Goal: Information Seeking & Learning: Learn about a topic

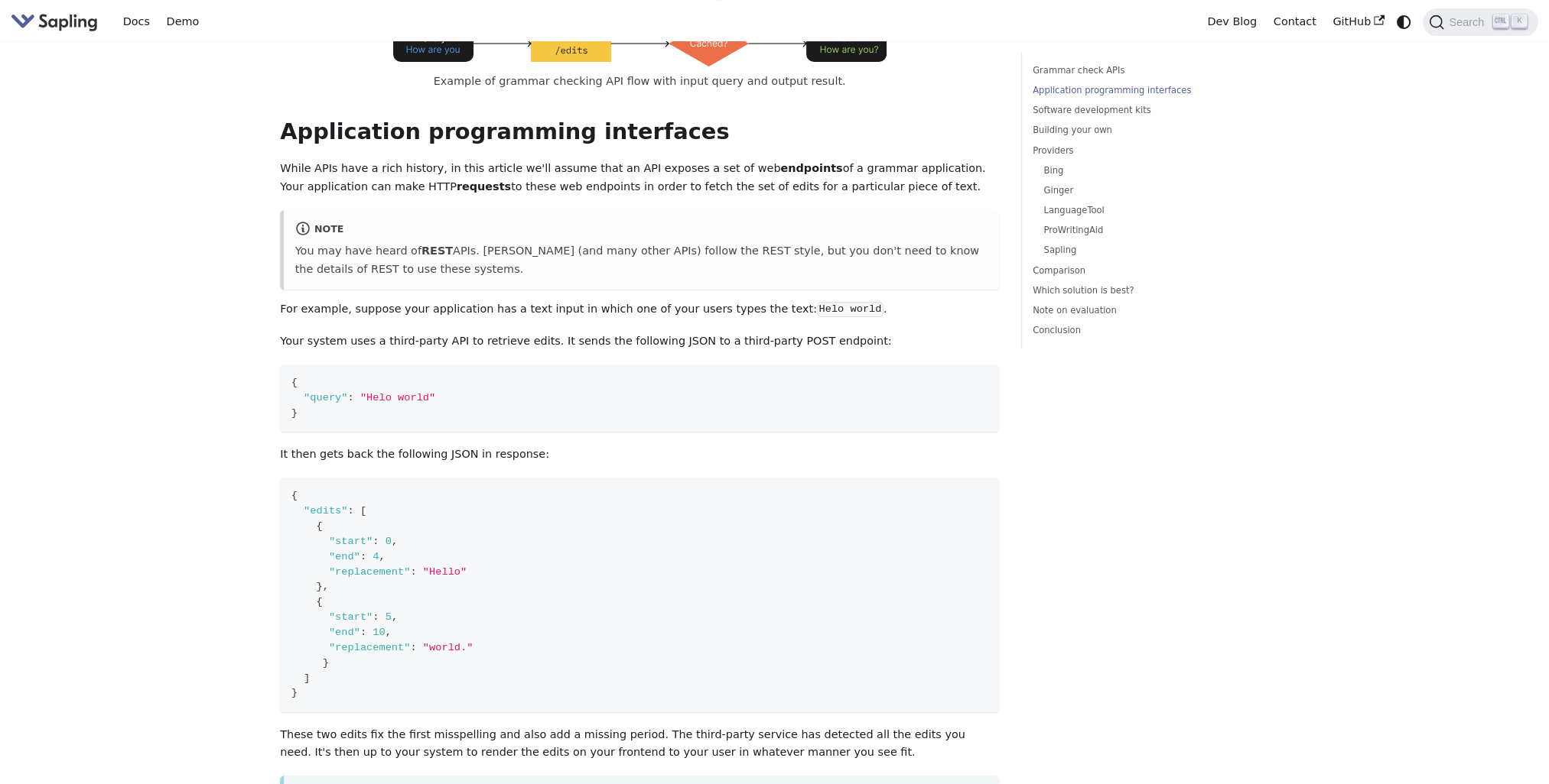
scroll to position [688, 0]
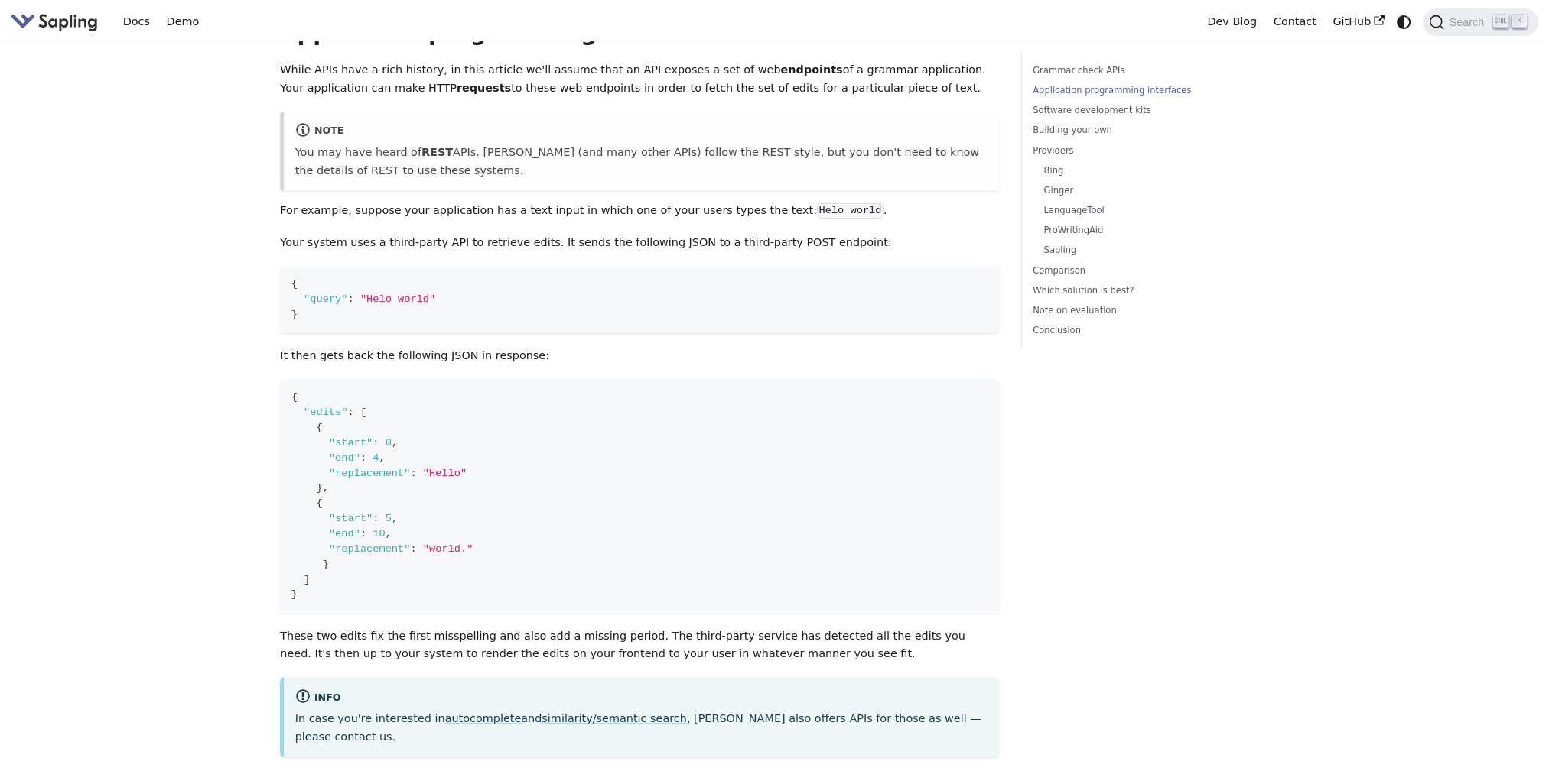
click at [66, 25] on img "Main" at bounding box center [55, 22] width 87 height 22
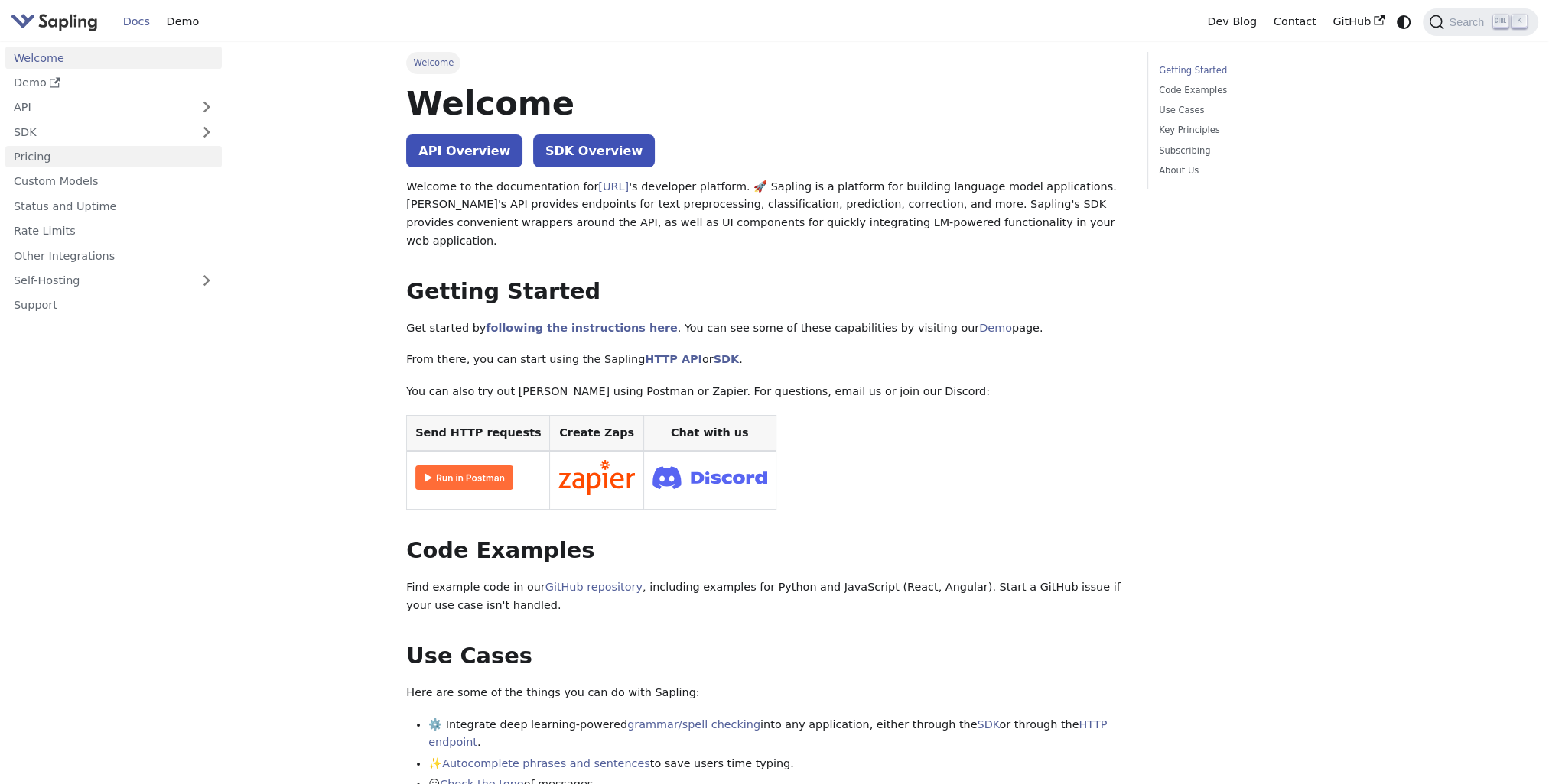
click at [34, 152] on link "Pricing" at bounding box center [114, 157] width 217 height 22
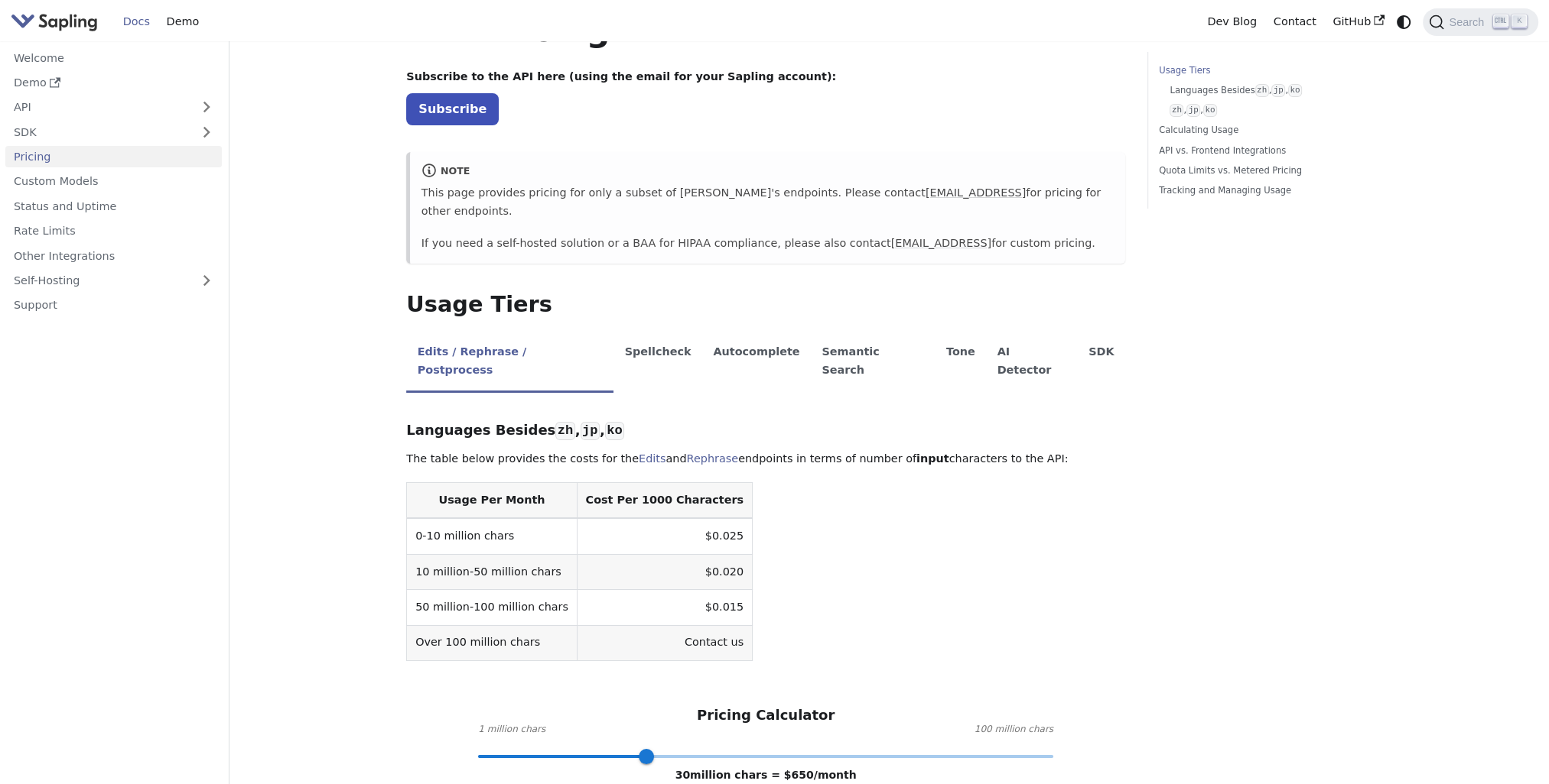
scroll to position [153, 0]
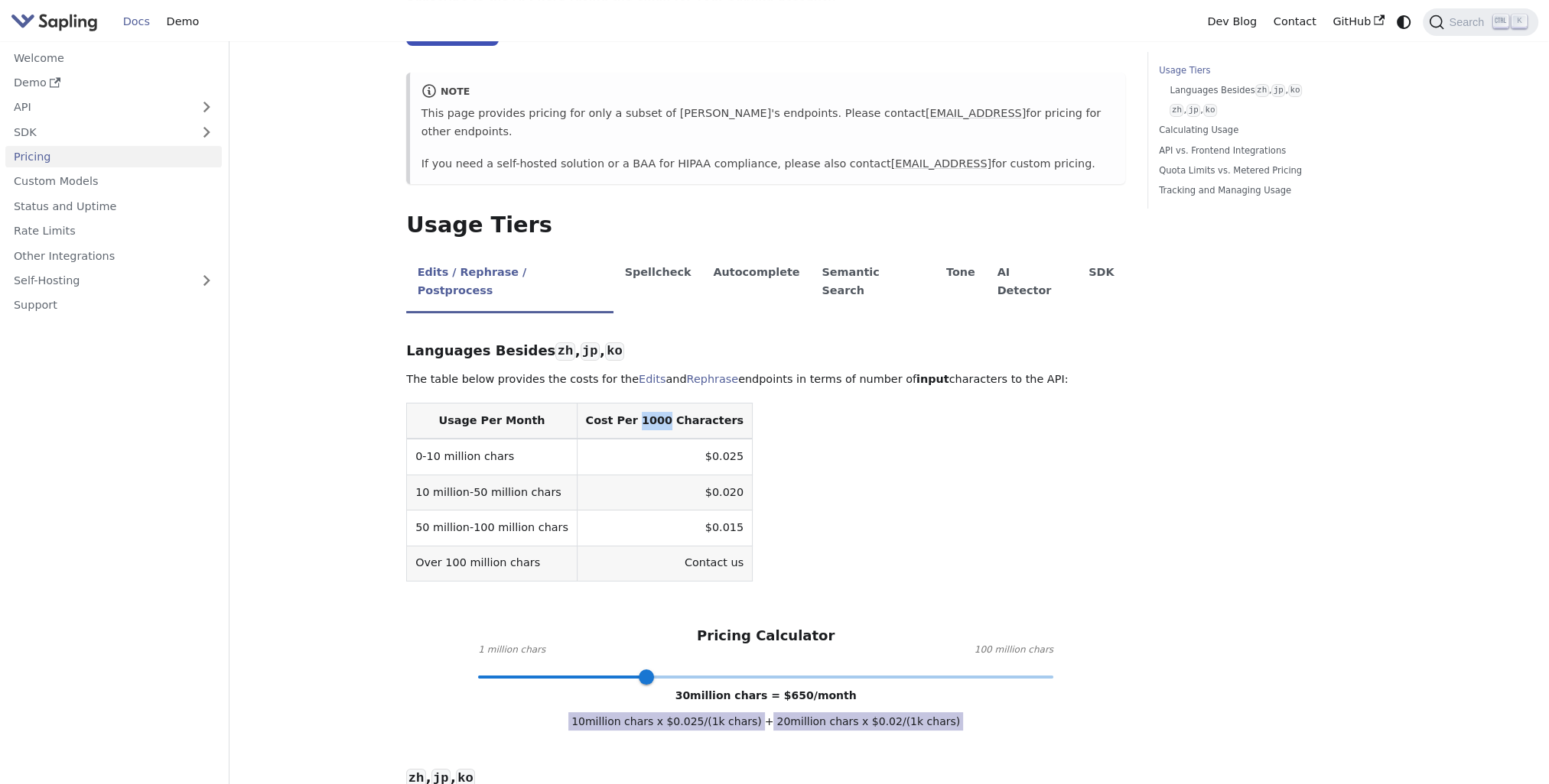
drag, startPoint x: 638, startPoint y: 383, endPoint x: 613, endPoint y: 381, distance: 25.1
click at [613, 404] on th "Cost Per 1000 Characters" at bounding box center [664, 421] width 175 height 36
copy th "1000"
drag, startPoint x: 670, startPoint y: 422, endPoint x: 694, endPoint y: 422, distance: 24.0
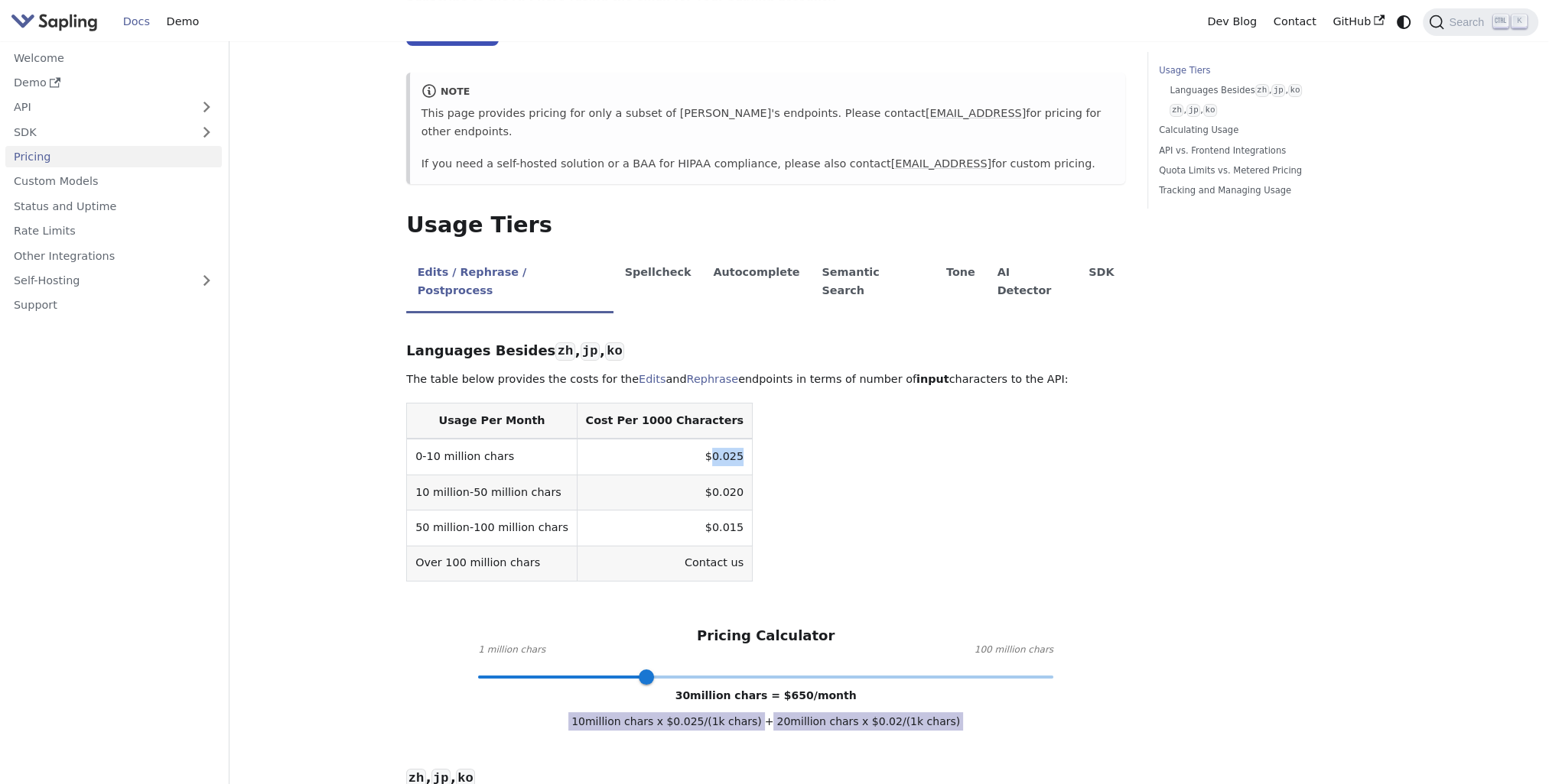
click at [694, 439] on td "$0.025" at bounding box center [664, 456] width 175 height 36
copy td "0.025"
